Goal: Task Accomplishment & Management: Use online tool/utility

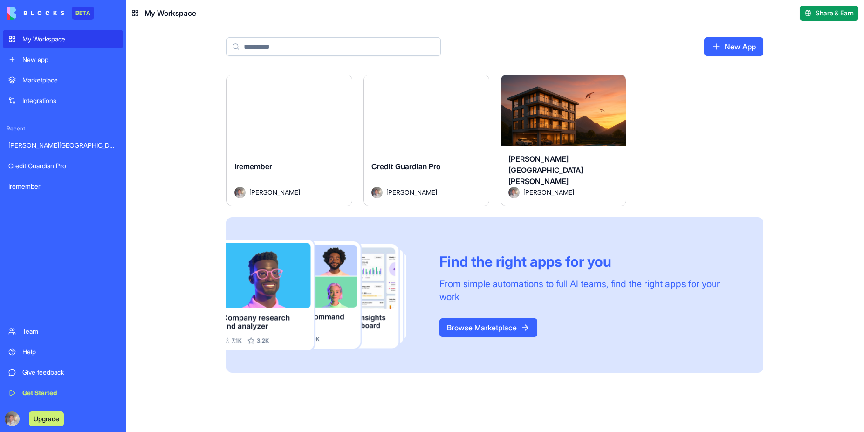
click at [564, 134] on div "Launch" at bounding box center [563, 114] width 125 height 78
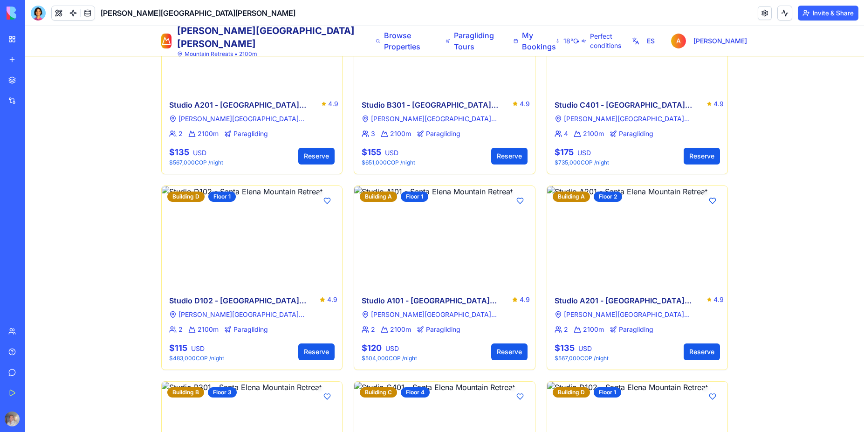
scroll to position [1327, 0]
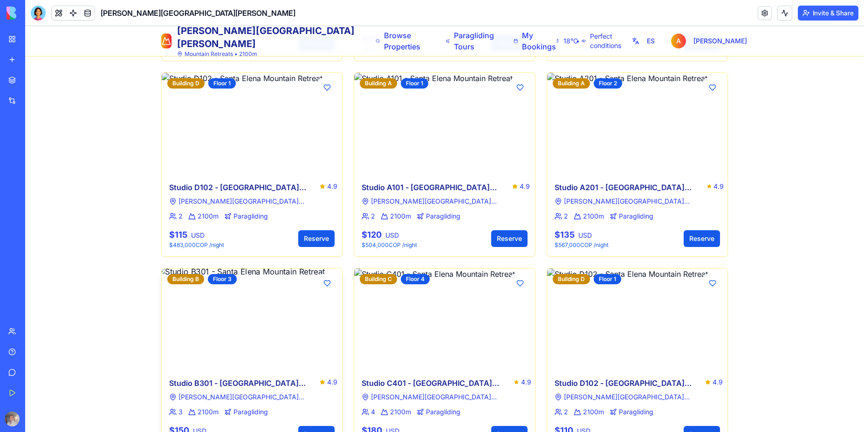
click at [233, 311] on img at bounding box center [252, 319] width 190 height 107
click at [87, 15] on span at bounding box center [88, 13] width 26 height 26
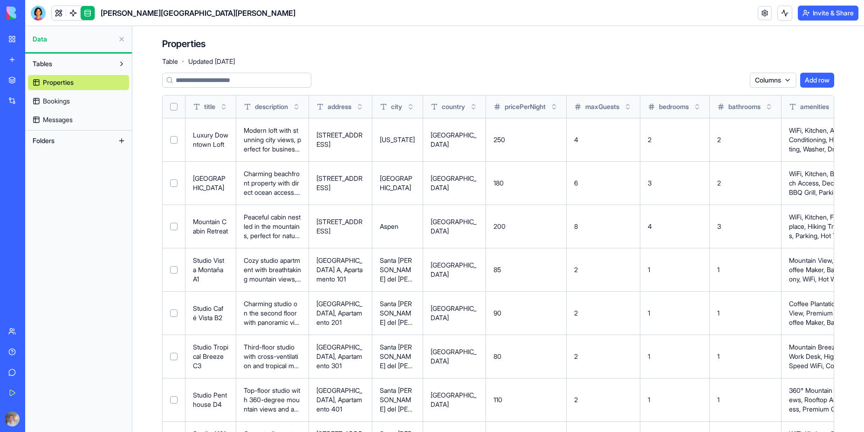
click at [75, 106] on link "Bookings" at bounding box center [78, 101] width 101 height 15
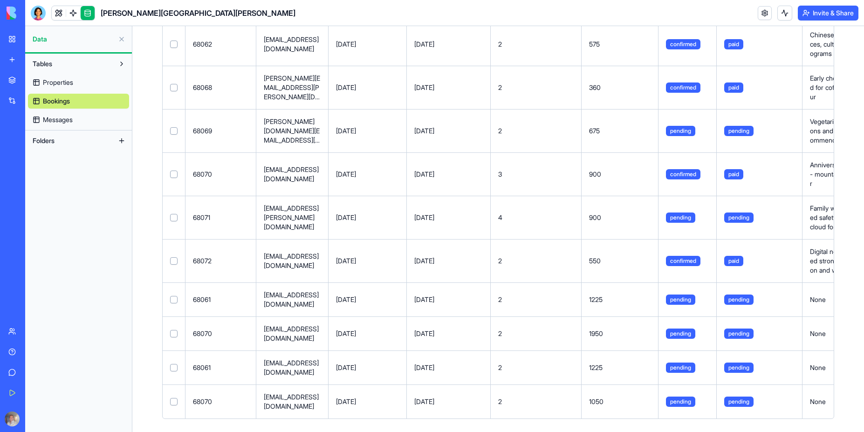
scroll to position [333, 0]
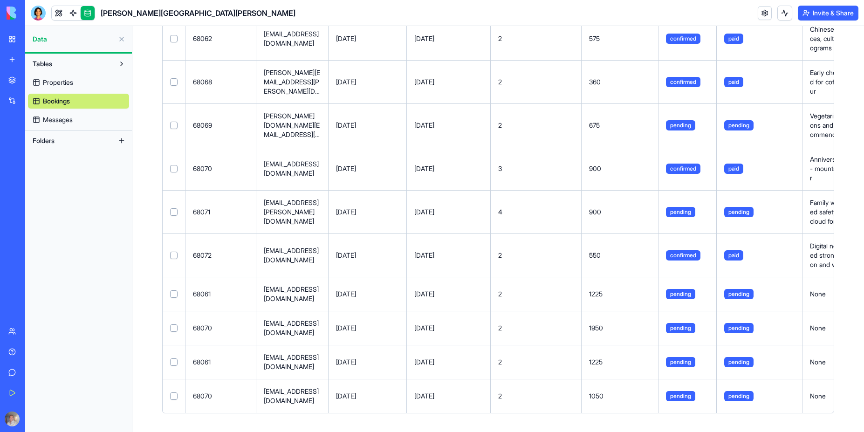
click at [0, 0] on button at bounding box center [0, 0] width 0 height 0
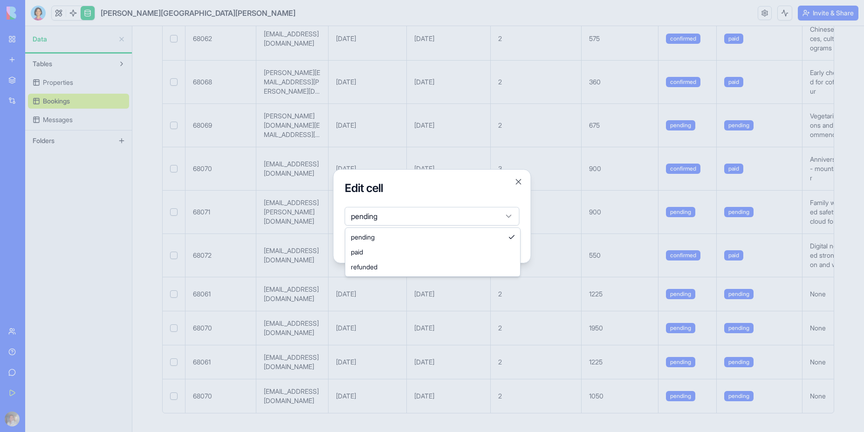
click at [482, 217] on body "BETA My Workspace New app Marketplace Integrations Recent [PERSON_NAME] del [PE…" at bounding box center [432, 216] width 864 height 432
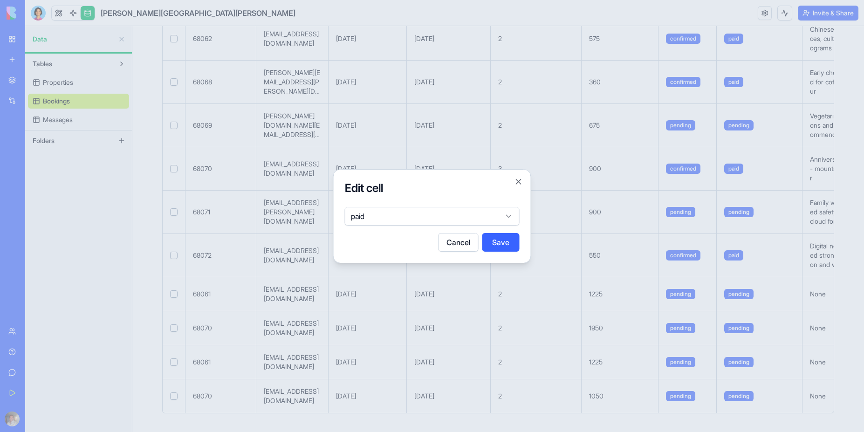
drag, startPoint x: 495, startPoint y: 238, endPoint x: 498, endPoint y: 243, distance: 6.1
click at [495, 239] on button "Save" at bounding box center [500, 242] width 37 height 19
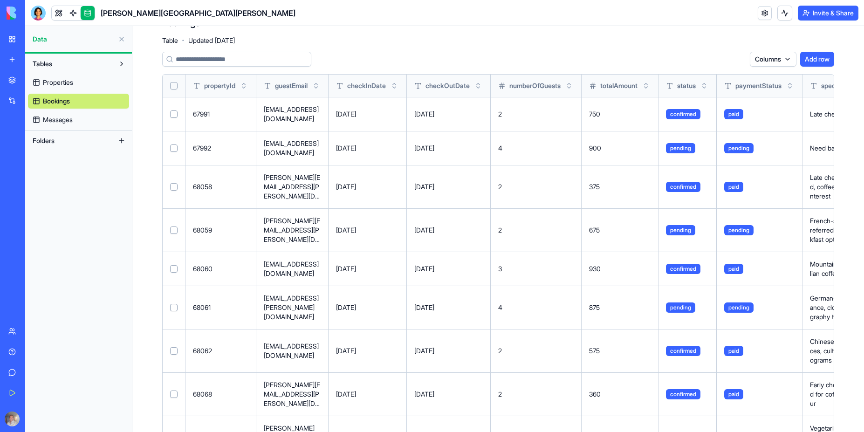
scroll to position [0, 0]
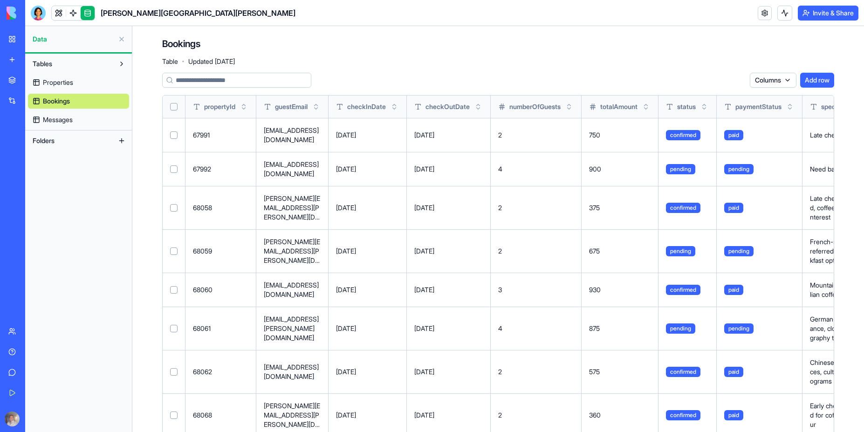
click at [64, 120] on span "Messages" at bounding box center [58, 119] width 30 height 9
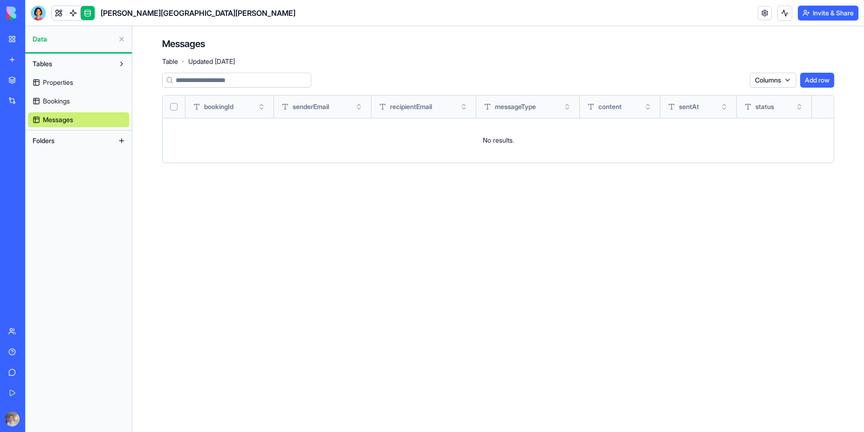
click at [58, 143] on button "Folders" at bounding box center [71, 140] width 86 height 15
click at [59, 62] on button "Tables" at bounding box center [71, 63] width 86 height 15
click at [100, 60] on button "Tables" at bounding box center [71, 63] width 86 height 15
click at [75, 82] on link "Properties" at bounding box center [78, 82] width 101 height 15
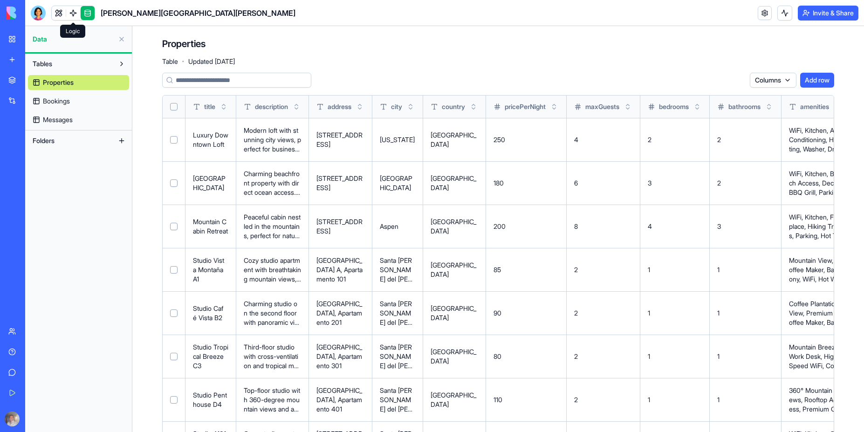
click at [72, 12] on link at bounding box center [73, 13] width 14 height 14
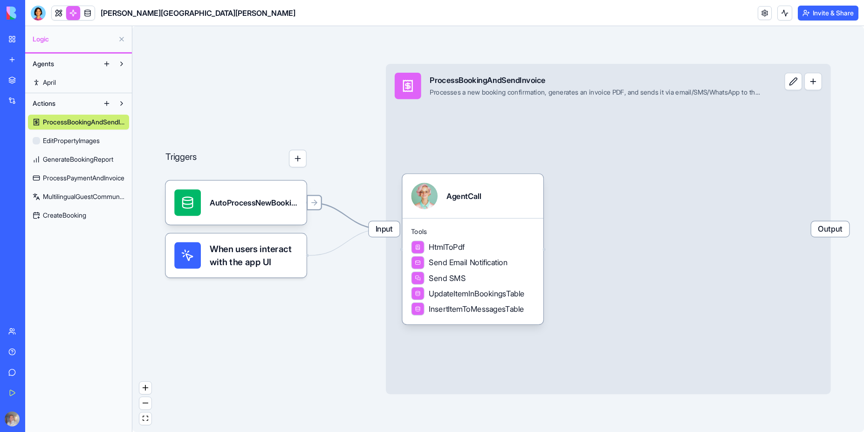
click at [314, 205] on icon at bounding box center [315, 202] width 3 height 5
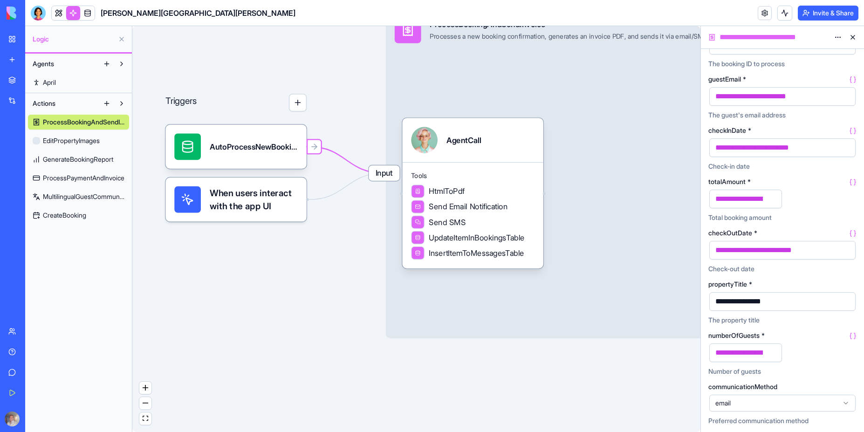
scroll to position [33, 0]
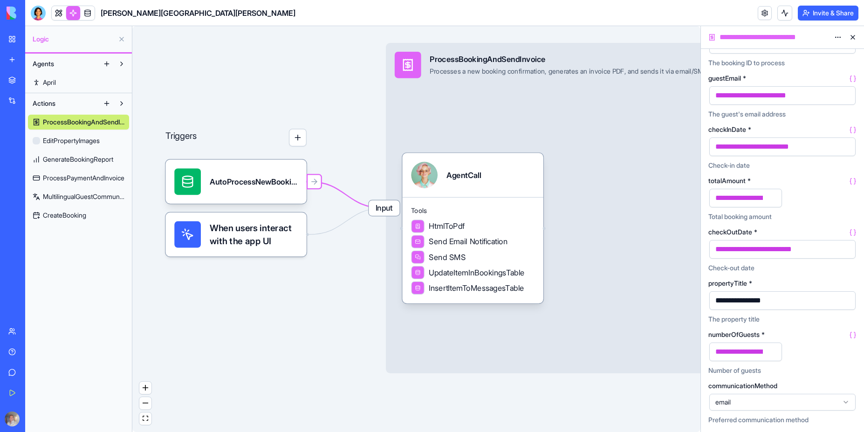
click at [265, 240] on span "When users interact with the app UI" at bounding box center [254, 234] width 88 height 27
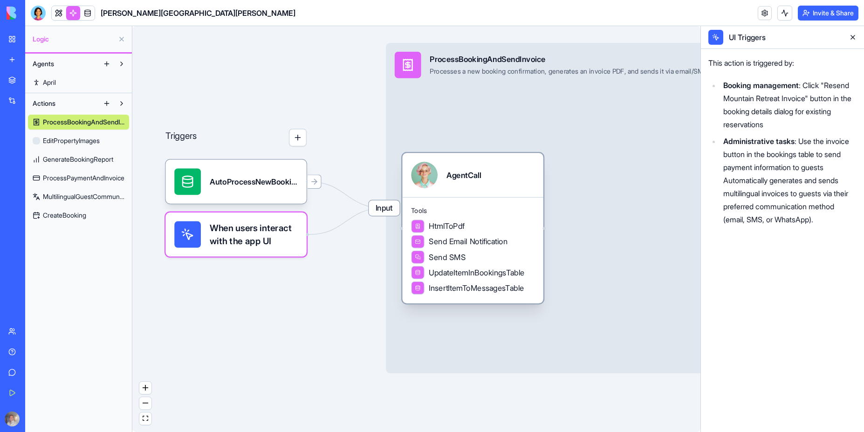
click at [448, 256] on span "Send SMS" at bounding box center [447, 257] width 37 height 11
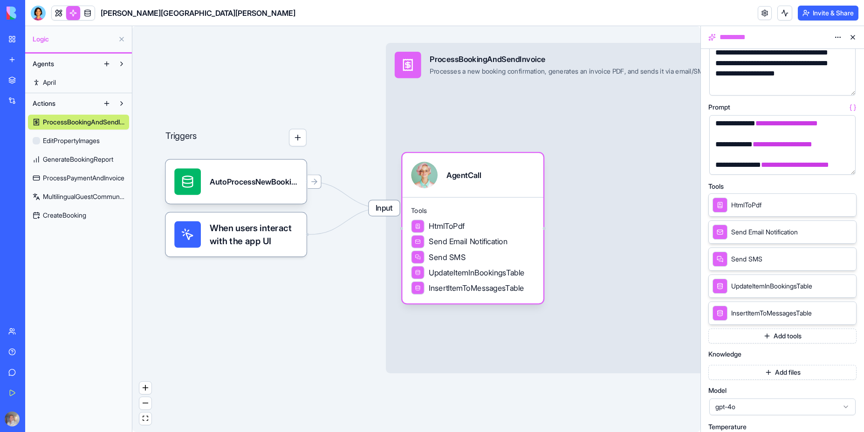
scroll to position [98, 0]
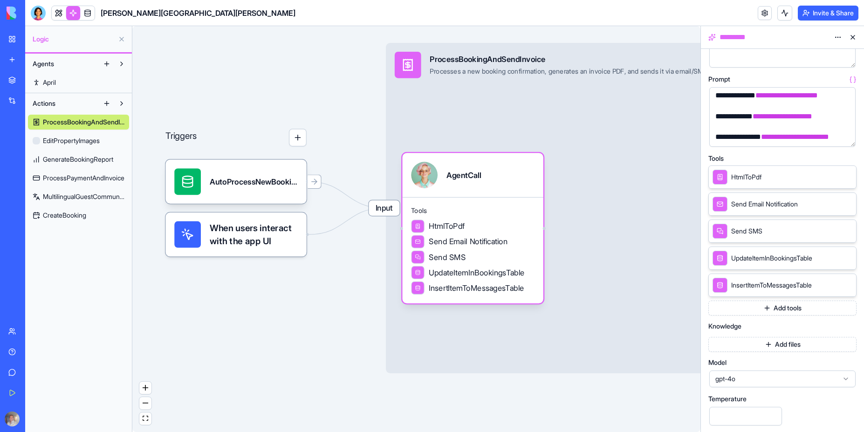
click at [66, 144] on span "EditPropertyImages" at bounding box center [71, 140] width 57 height 9
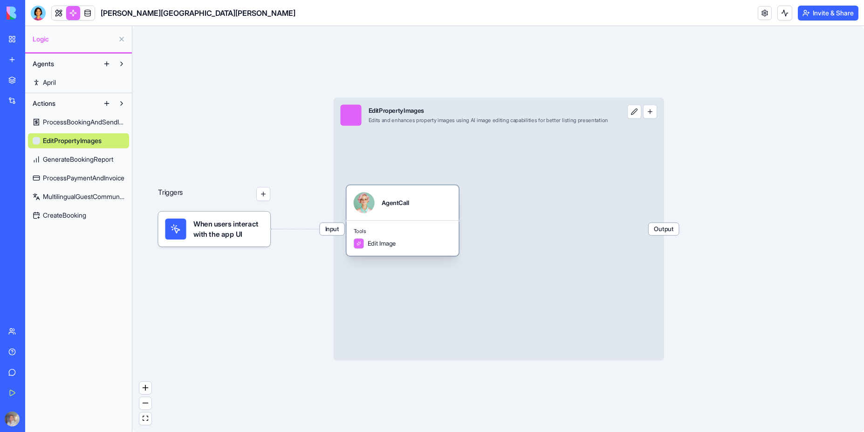
click at [383, 241] on span "Edit Image" at bounding box center [382, 243] width 28 height 9
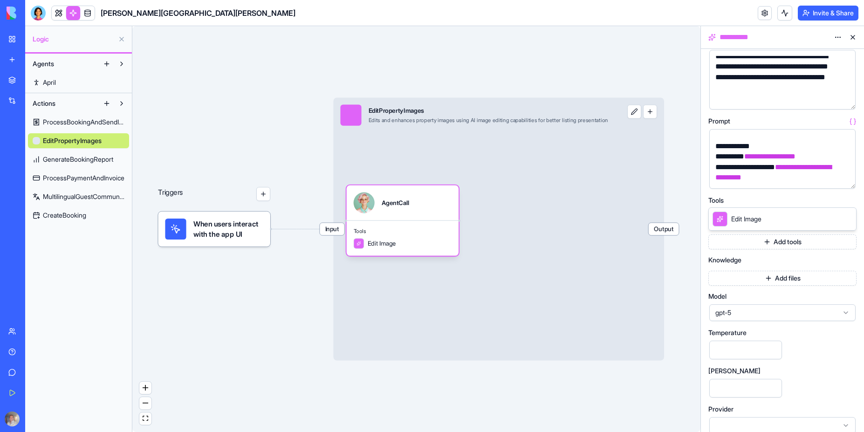
scroll to position [66, 0]
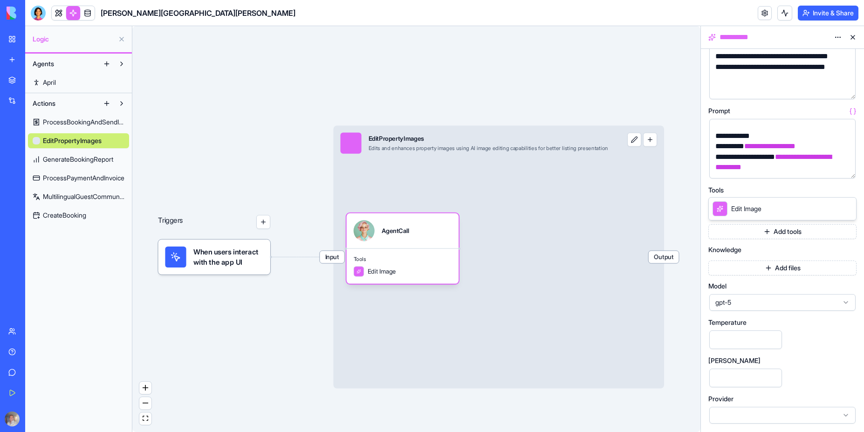
click at [73, 157] on span "GenerateBookingReport" at bounding box center [78, 159] width 70 height 9
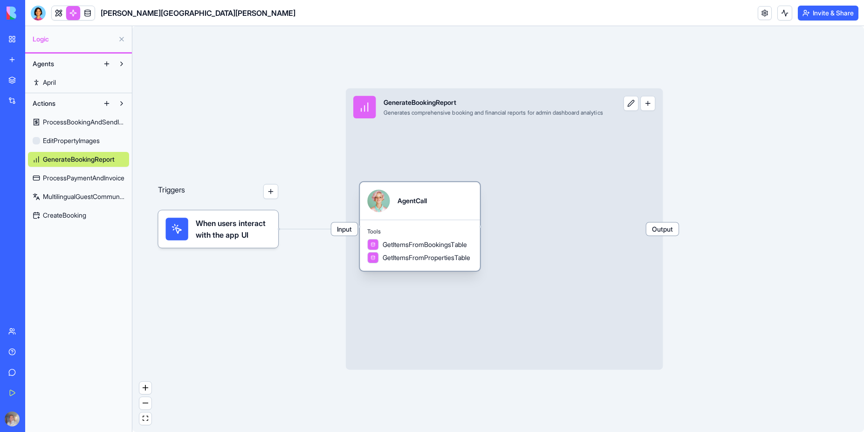
click at [439, 244] on span "GetItemsFromBookingsTable" at bounding box center [425, 244] width 84 height 9
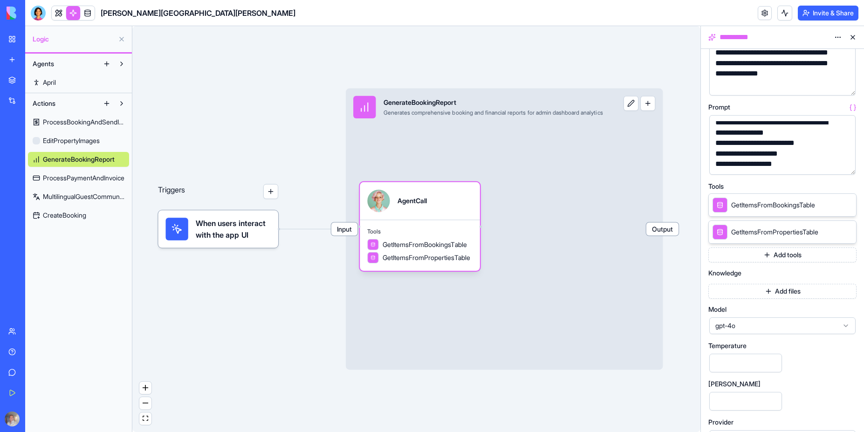
scroll to position [112, 0]
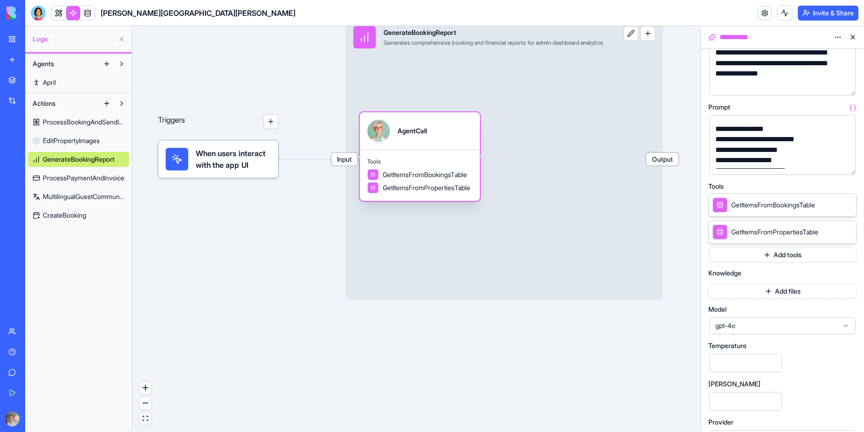
click at [418, 188] on span "GetItemsFromPropertiesTable" at bounding box center [427, 187] width 88 height 9
click at [429, 177] on span "GetItemsFromBookingsTable" at bounding box center [425, 174] width 84 height 9
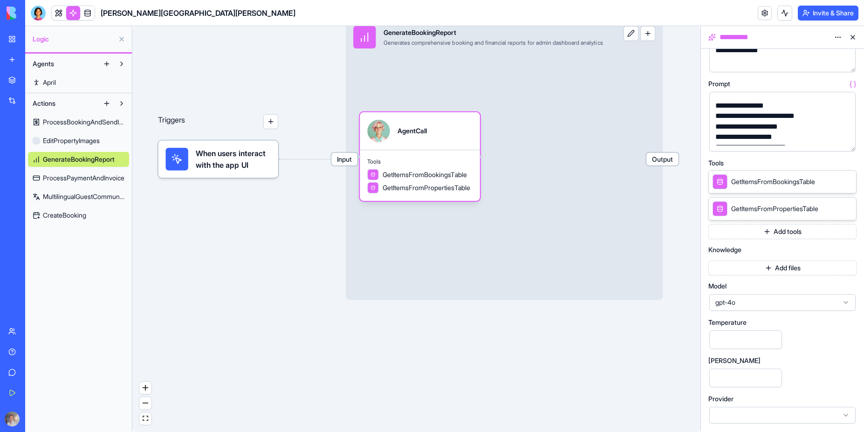
click at [826, 305] on span "gpt-4o" at bounding box center [776, 302] width 123 height 9
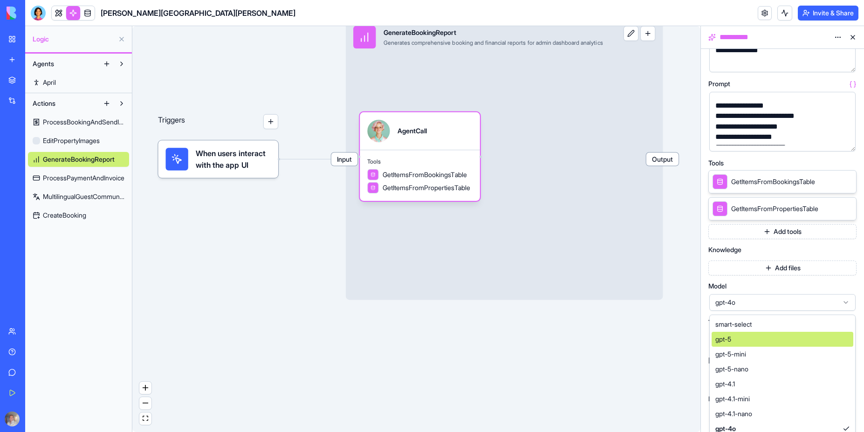
click at [610, 345] on div "Triggers When users interact with the app UI Input GenerateBookingReport Genera…" at bounding box center [416, 229] width 568 height 406
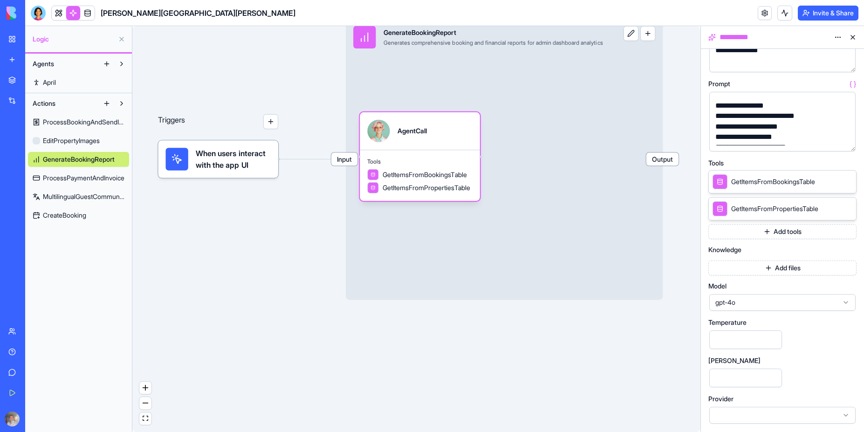
click at [66, 179] on span "ProcessPaymentAndInvoice" at bounding box center [84, 177] width 82 height 9
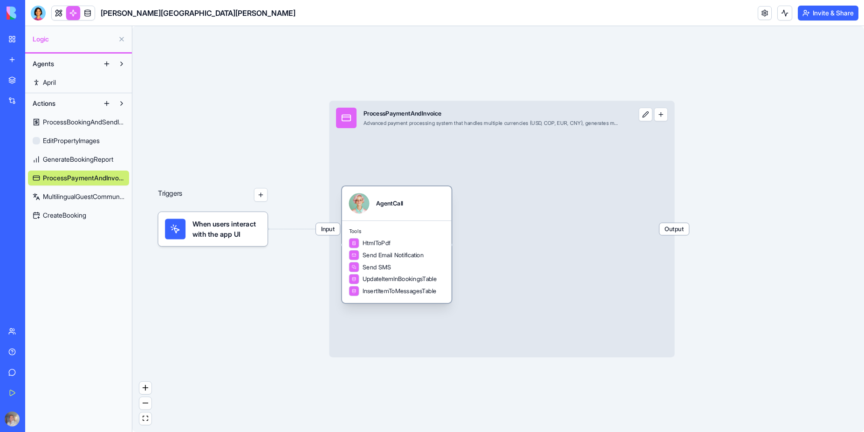
click at [380, 244] on span "HtmlToPdf" at bounding box center [377, 243] width 28 height 8
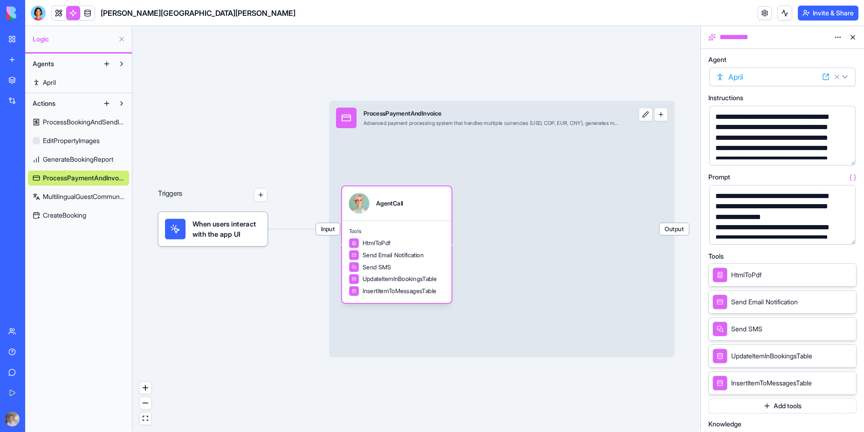
click at [75, 199] on span "MultilingualGuestCommunication" at bounding box center [84, 196] width 82 height 9
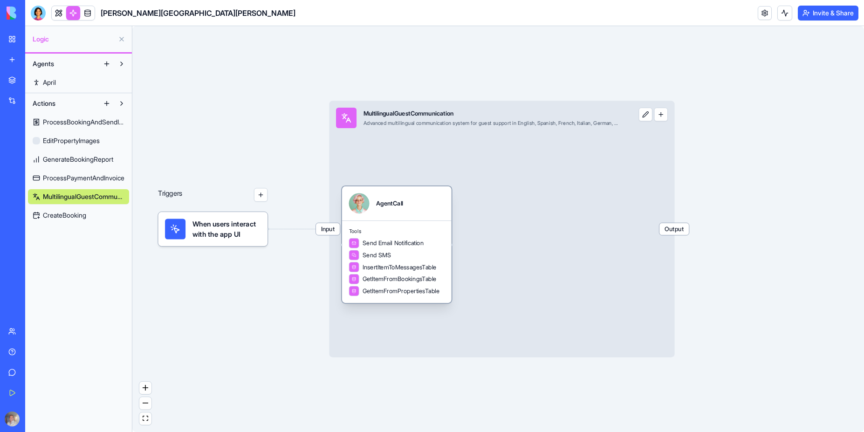
click at [410, 243] on span "Send Email Notification" at bounding box center [393, 243] width 61 height 8
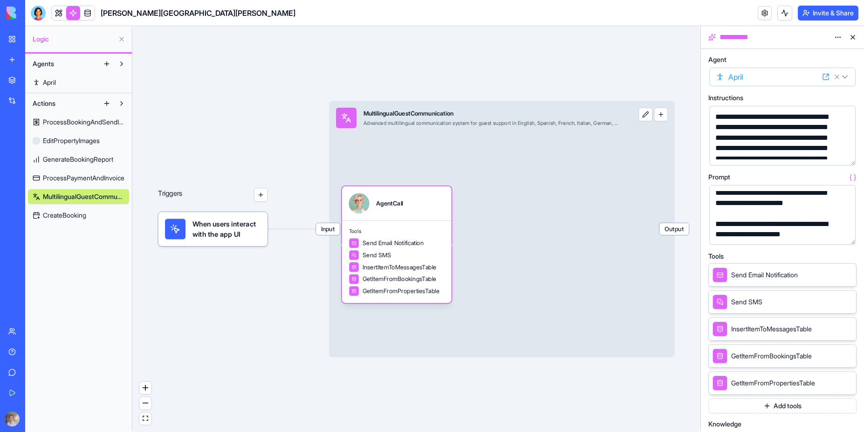
scroll to position [42, 0]
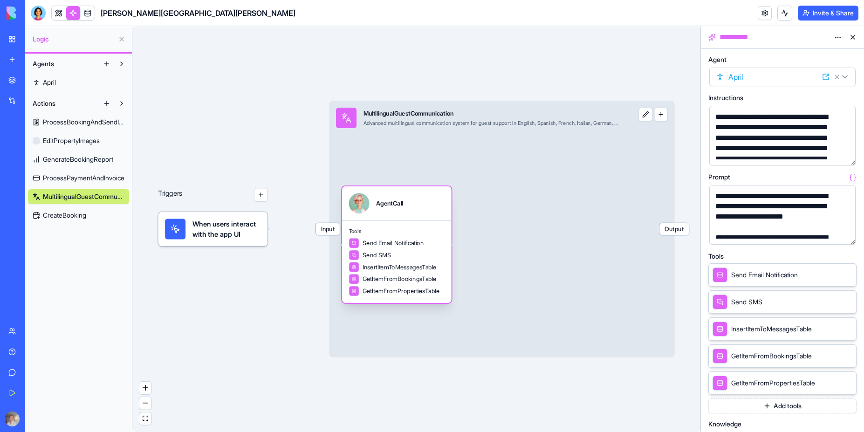
click at [370, 258] on span "Send SMS" at bounding box center [377, 255] width 28 height 8
click at [389, 256] on span "Send SMS" at bounding box center [377, 255] width 28 height 8
click at [379, 256] on span "Send SMS" at bounding box center [377, 255] width 28 height 8
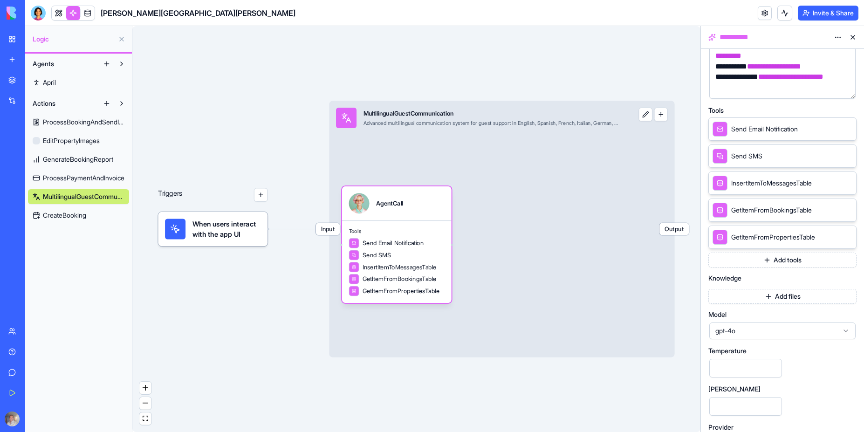
scroll to position [174, 0]
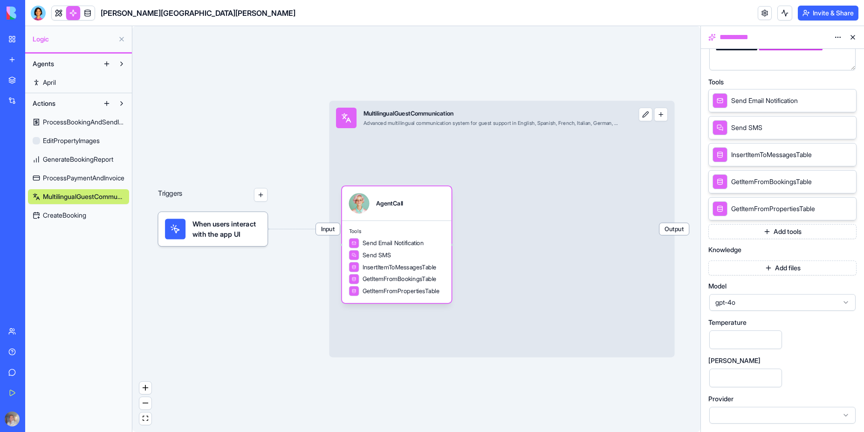
click at [720, 123] on icon at bounding box center [720, 127] width 7 height 11
click at [787, 124] on div "Send SMS" at bounding box center [782, 127] width 148 height 23
click at [721, 130] on icon at bounding box center [720, 127] width 7 height 11
click at [720, 99] on icon at bounding box center [720, 100] width 7 height 11
click at [66, 218] on span "CreateBooking" at bounding box center [64, 215] width 43 height 9
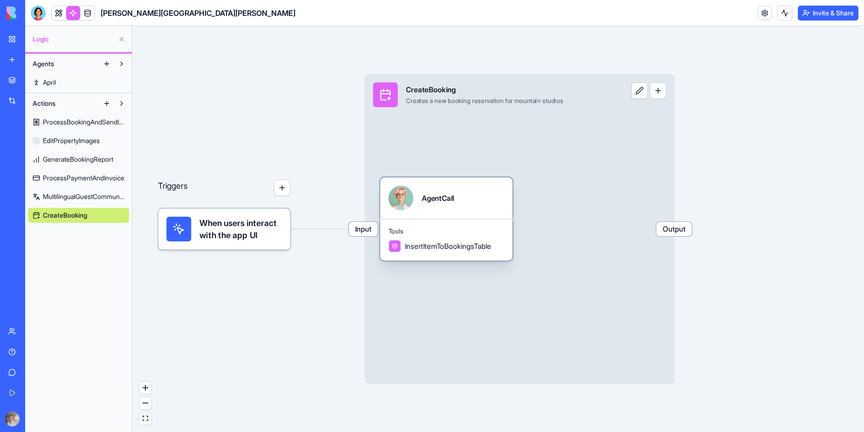
click at [438, 248] on span "InsertItemToBookingsTable" at bounding box center [448, 246] width 86 height 10
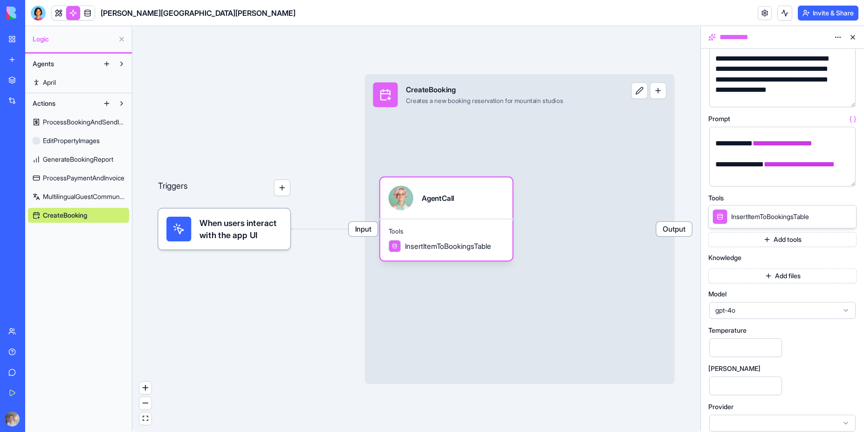
scroll to position [66, 0]
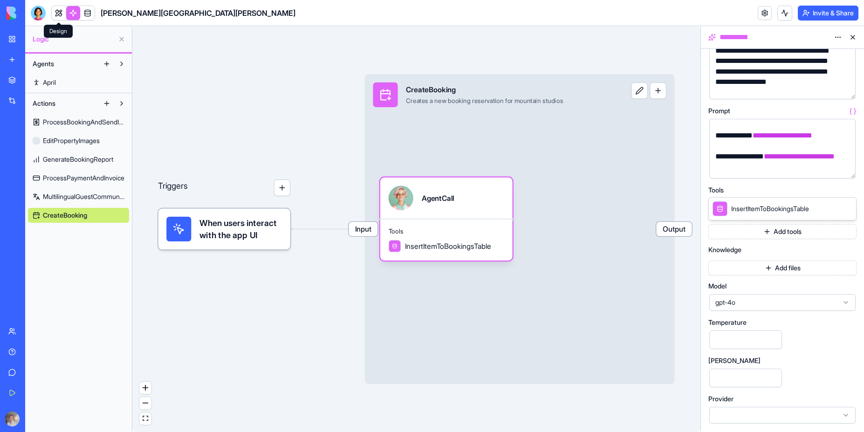
click at [59, 12] on link at bounding box center [59, 13] width 14 height 14
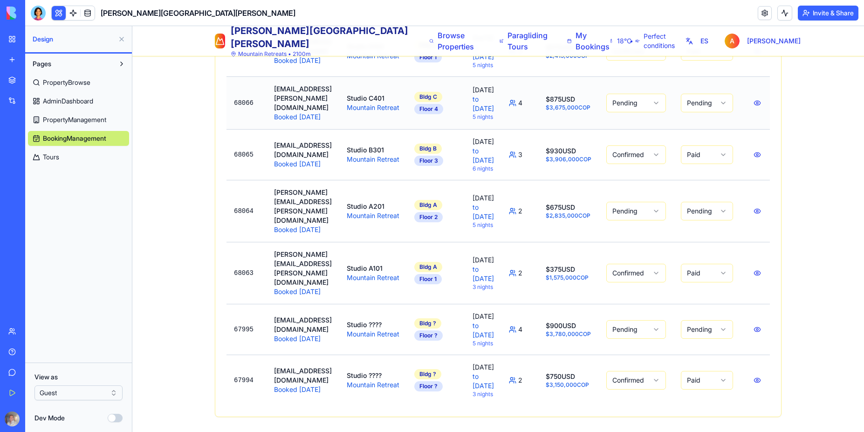
scroll to position [1591, 0]
click at [55, 157] on span "Tours" at bounding box center [51, 156] width 16 height 9
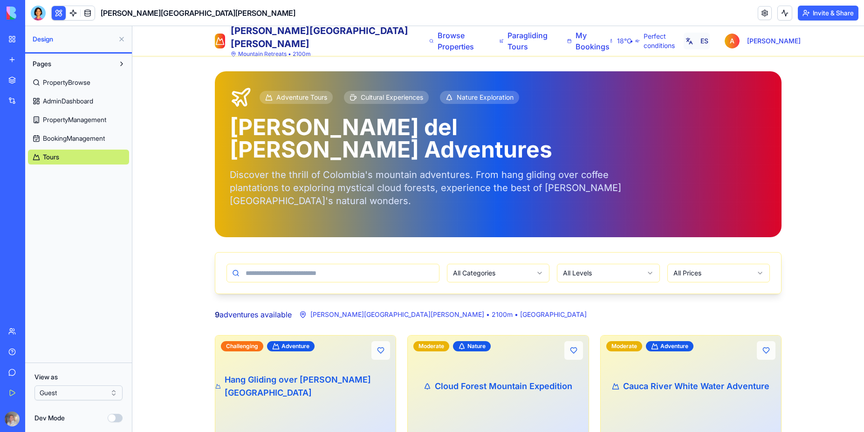
click at [710, 42] on button "ES" at bounding box center [697, 41] width 26 height 17
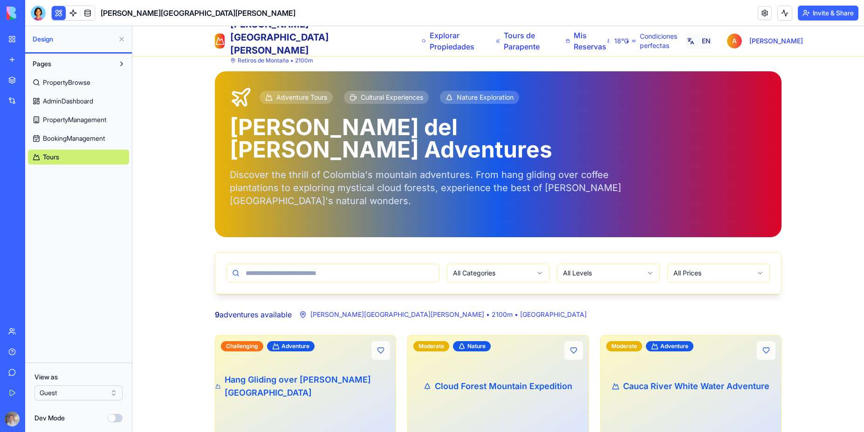
click at [712, 39] on button "EN" at bounding box center [699, 41] width 26 height 17
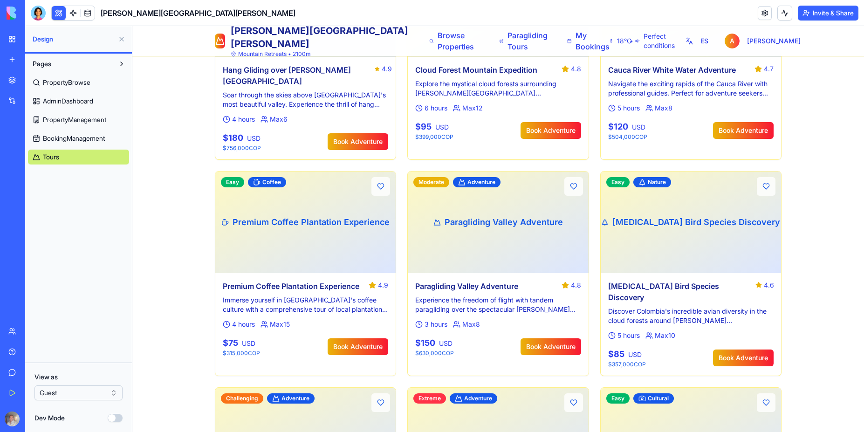
scroll to position [500, 0]
